Goal: Task Accomplishment & Management: Understand process/instructions

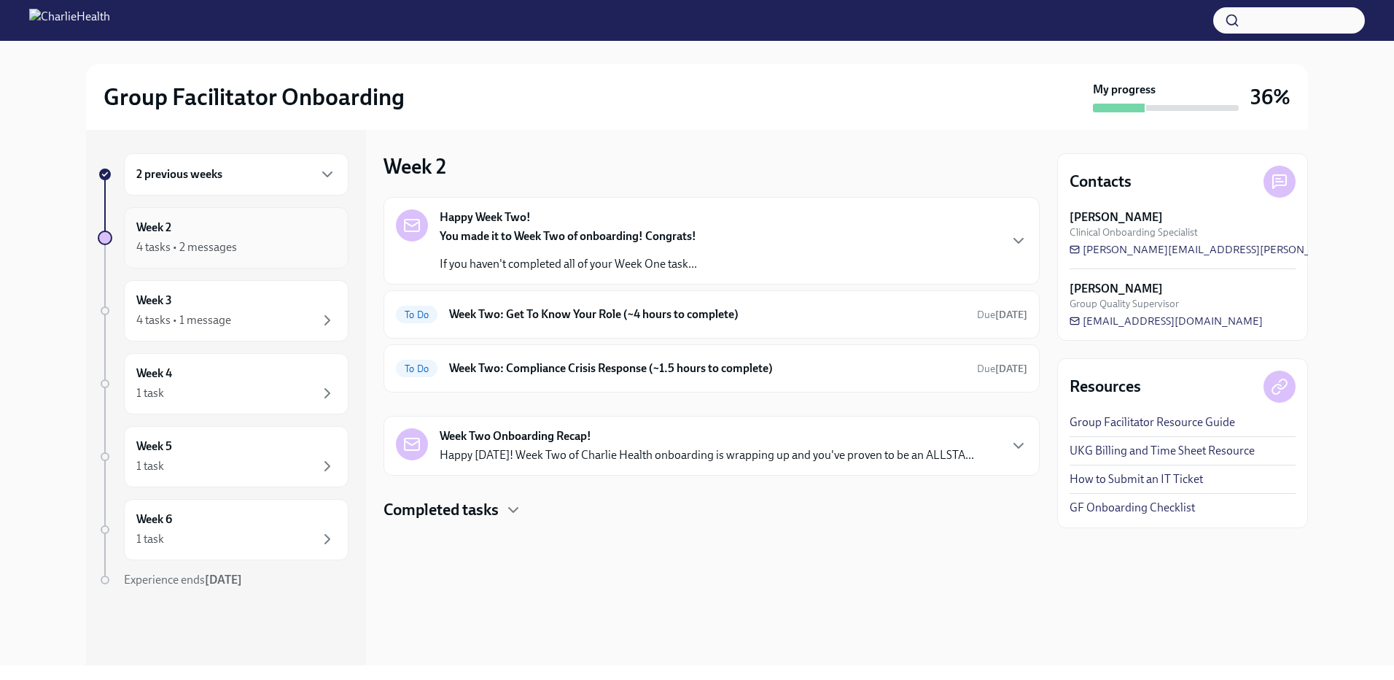
click at [235, 238] on div "Week 2 4 tasks • 2 messages" at bounding box center [236, 237] width 200 height 36
click at [617, 322] on div "To Do Week Two: Get To Know Your Role (~4 hours to complete) Due [DATE]" at bounding box center [711, 314] width 631 height 23
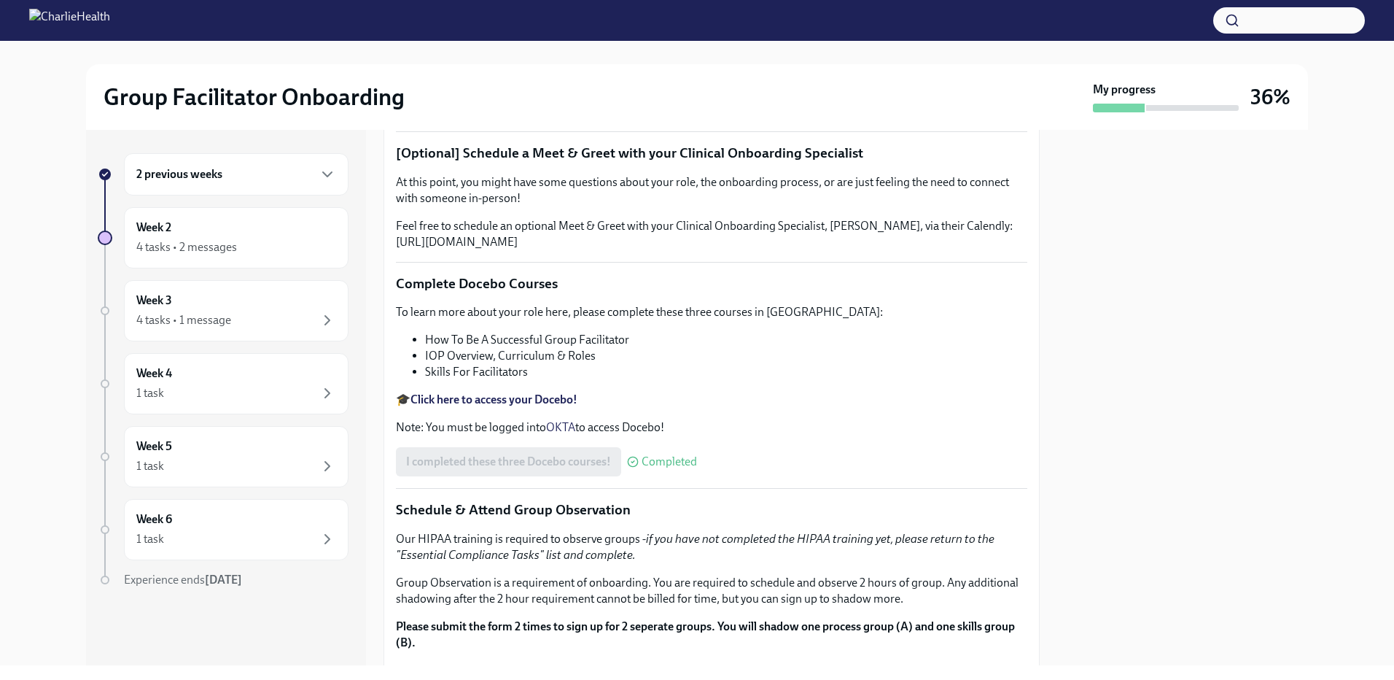
scroll to position [503, 0]
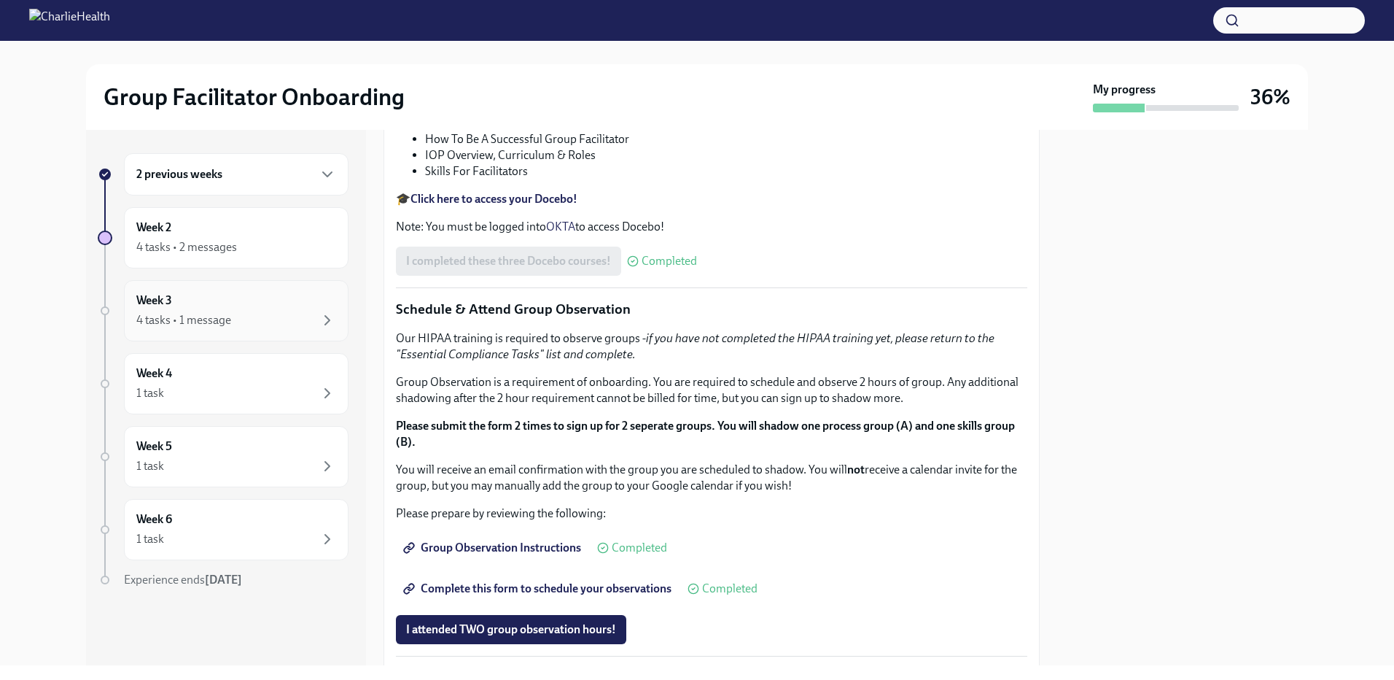
click at [265, 316] on div "4 tasks • 1 message" at bounding box center [236, 319] width 200 height 17
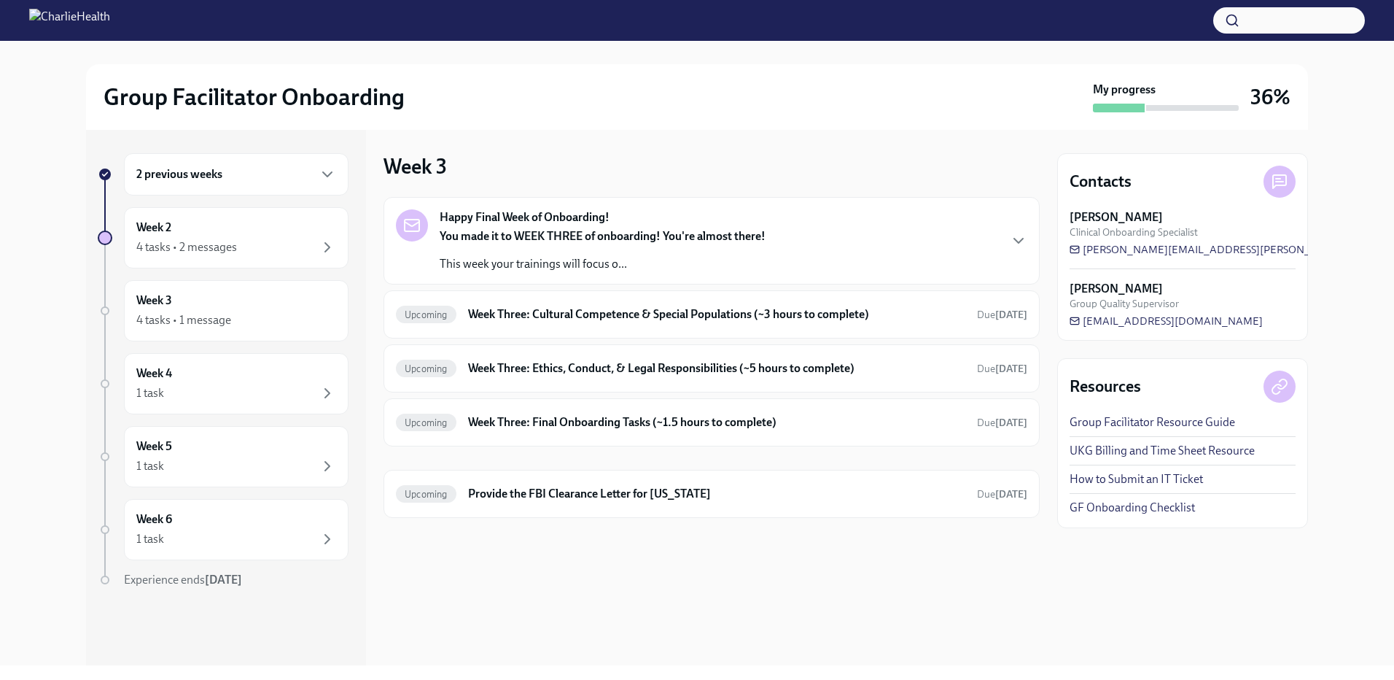
click at [637, 224] on div "Happy Final Week of Onboarding! You made it to WEEK THREE of onboarding! You're…" at bounding box center [603, 240] width 326 height 63
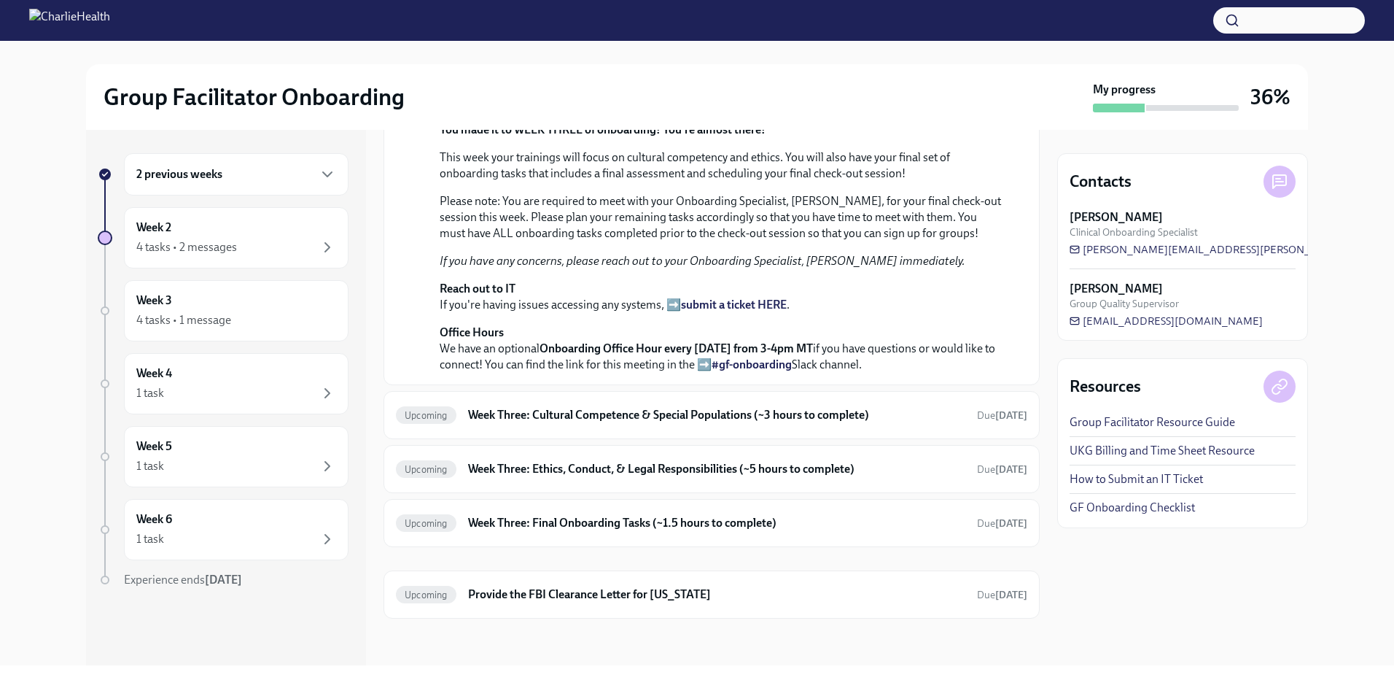
scroll to position [125, 0]
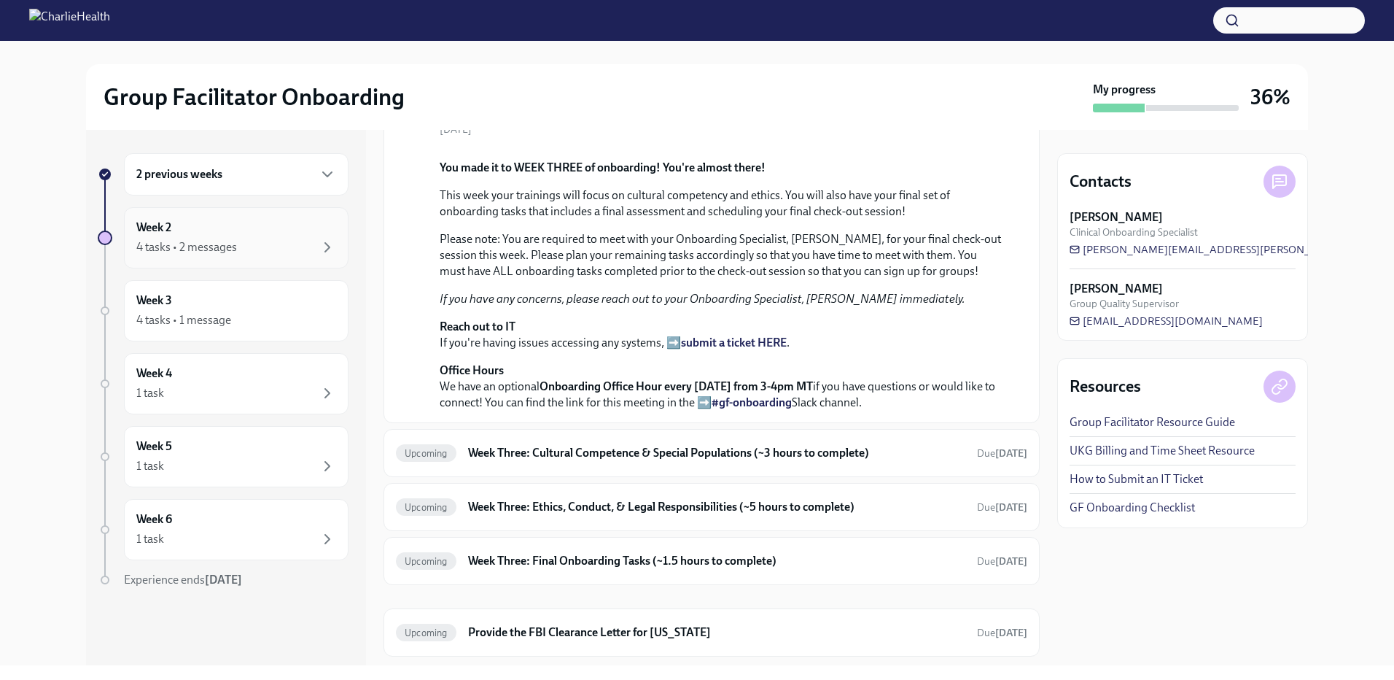
click at [225, 245] on div "4 tasks • 2 messages" at bounding box center [186, 247] width 101 height 16
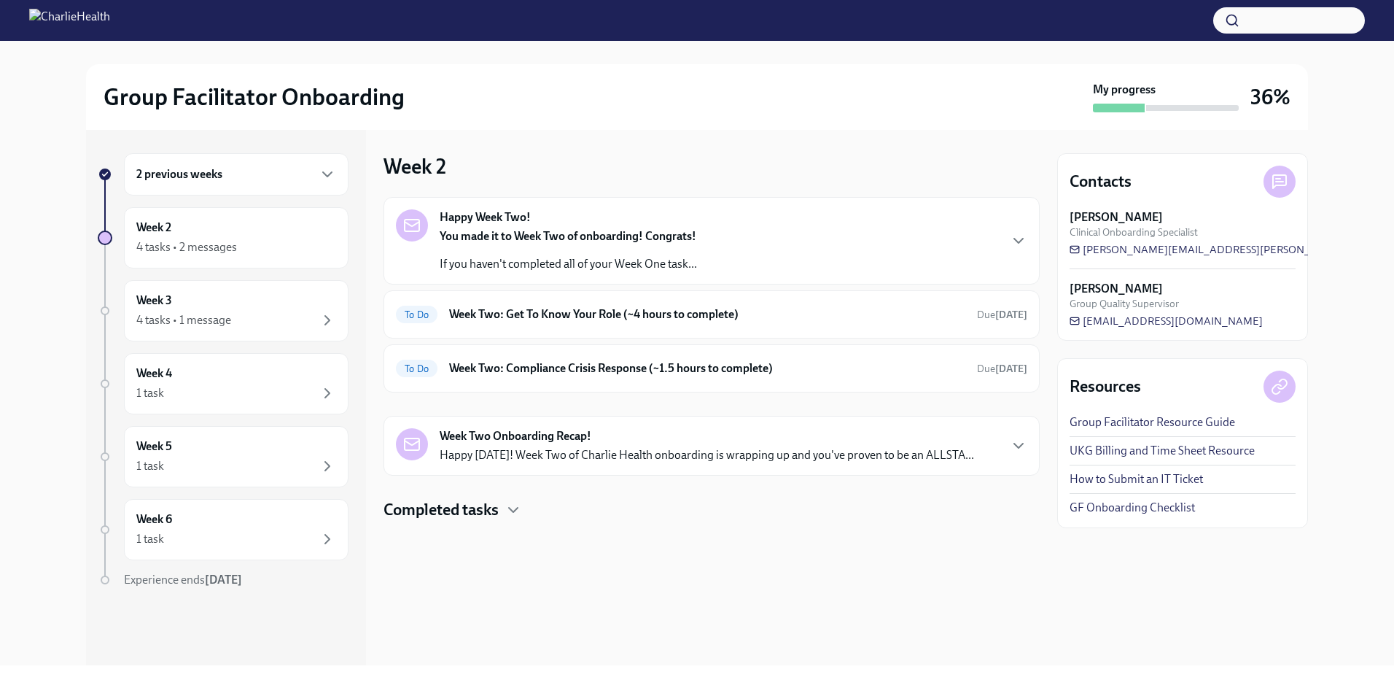
click at [485, 501] on h4 "Completed tasks" at bounding box center [440, 510] width 115 height 22
click at [619, 442] on div "Week Two Onboarding Recap! Happy [DATE]! Week Two of Charlie Health onboarding …" at bounding box center [707, 445] width 534 height 35
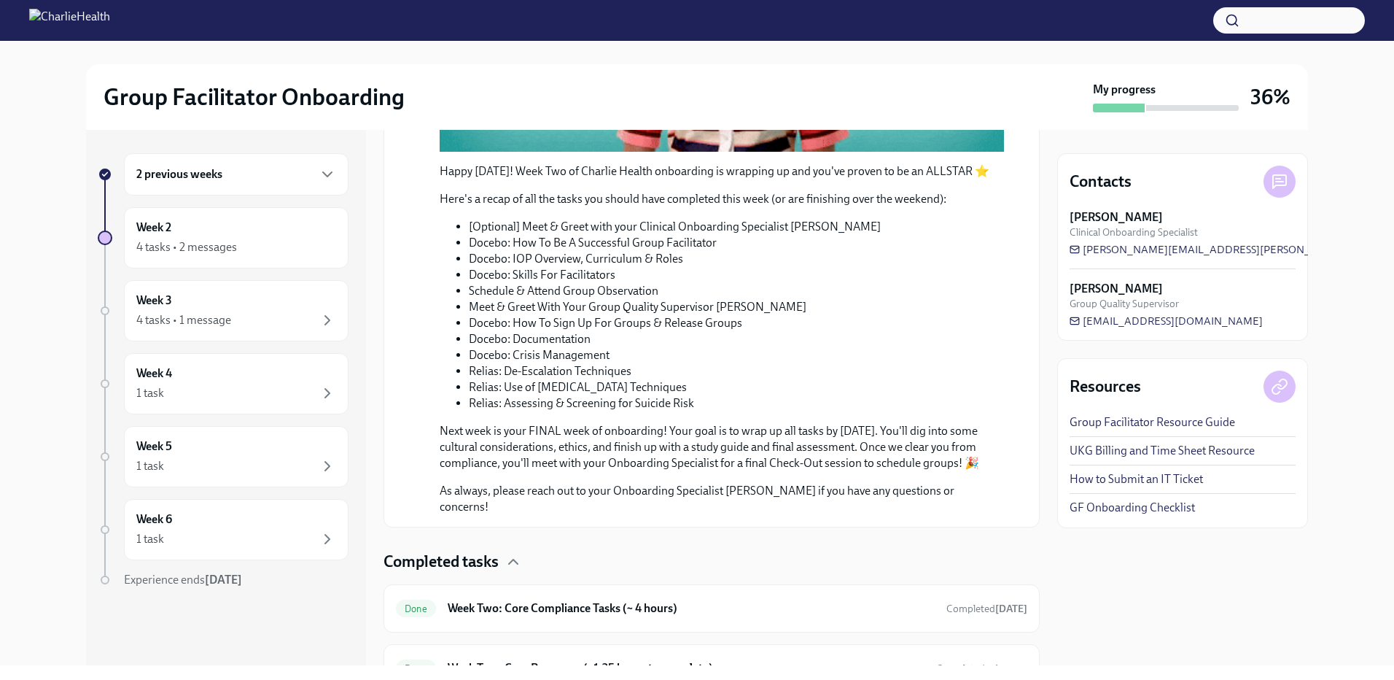
scroll to position [725, 0]
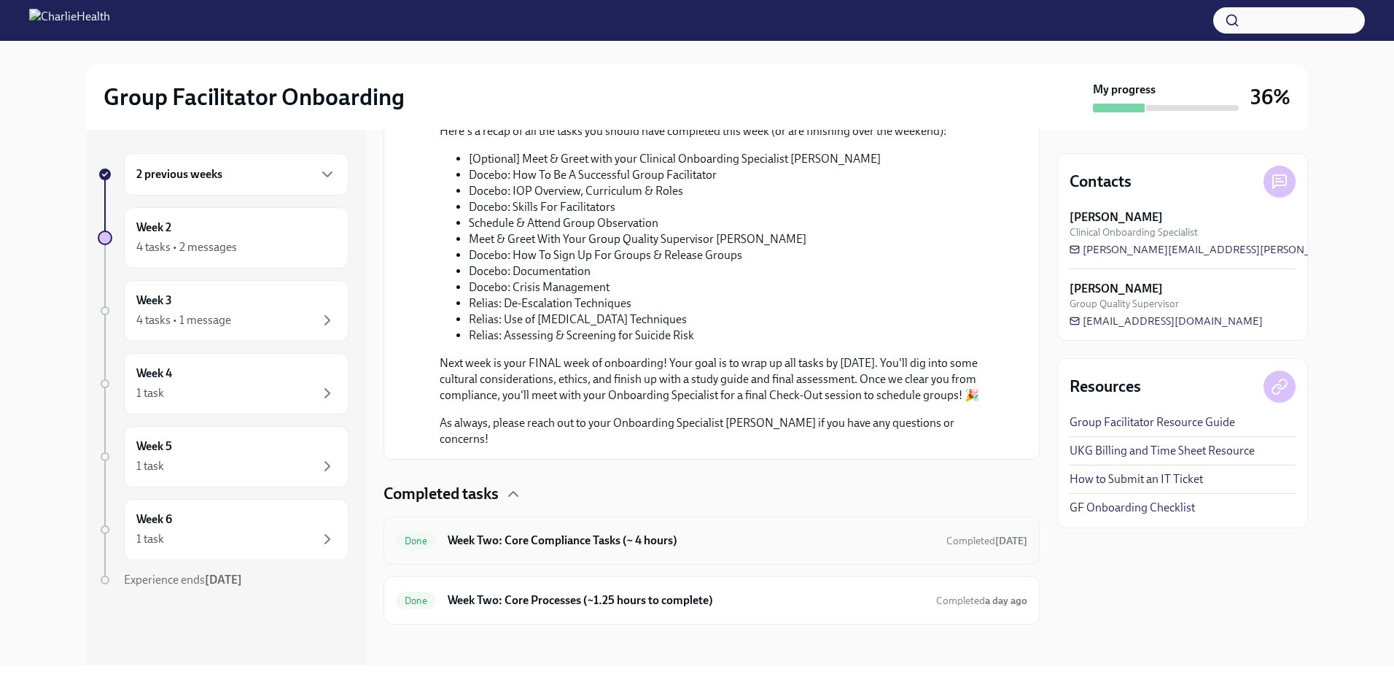
click at [665, 532] on h6 "Week Two: Core Compliance Tasks (~ 4 hours)" at bounding box center [691, 540] width 487 height 16
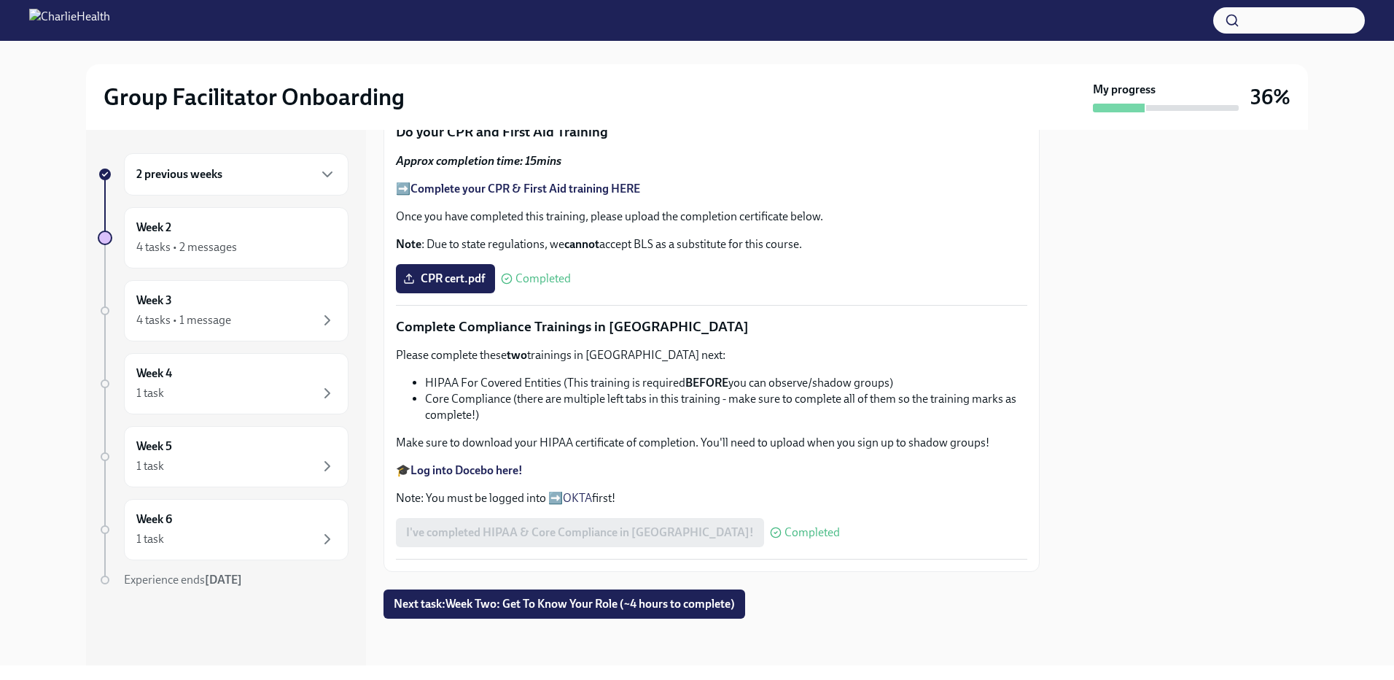
scroll to position [878, 0]
click at [655, 603] on span "Next task : Week Two: Get To Know Your Role (~4 hours to complete)" at bounding box center [564, 603] width 341 height 15
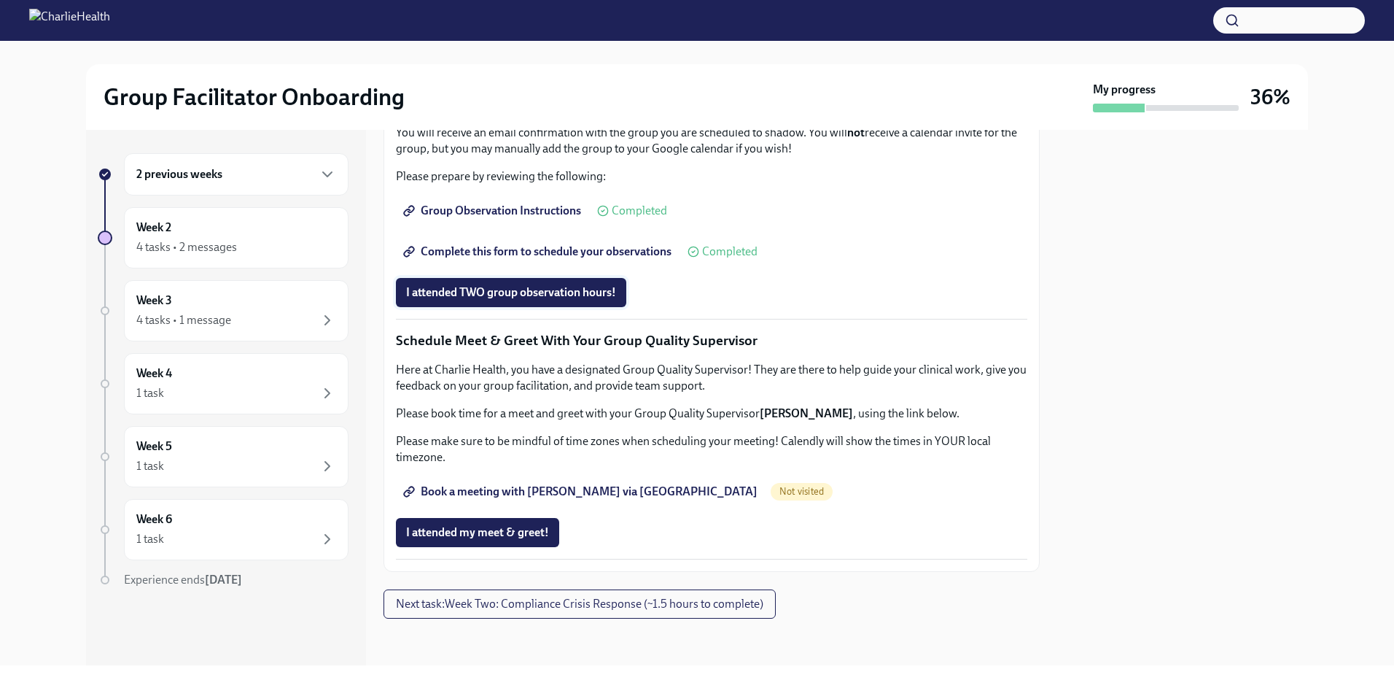
scroll to position [1305, 0]
click at [543, 490] on span "Book a meeting with [PERSON_NAME] via [GEOGRAPHIC_DATA]" at bounding box center [581, 491] width 351 height 15
click at [607, 606] on span "Next task : Week Two: Compliance Crisis Response (~1.5 hours to complete)" at bounding box center [579, 603] width 367 height 15
